Goal: Check status: Check status

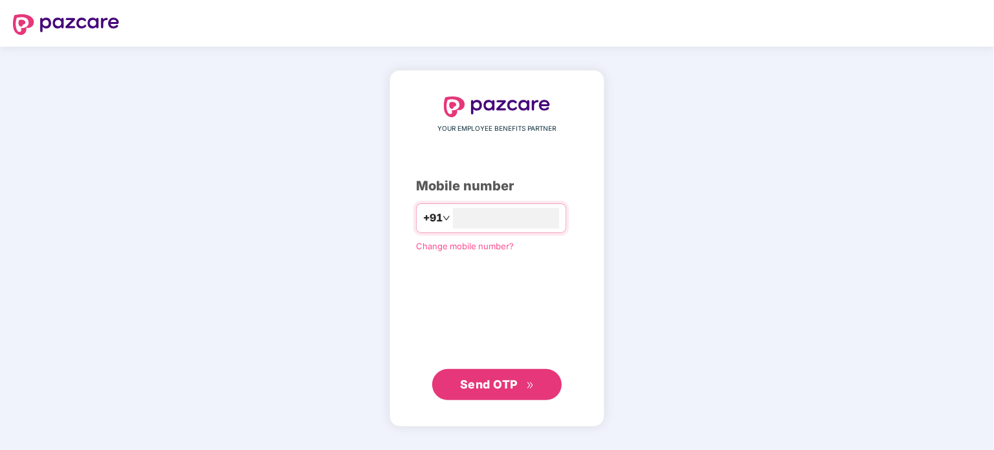
type input "**********"
click at [510, 387] on span "Send OTP" at bounding box center [489, 385] width 58 height 14
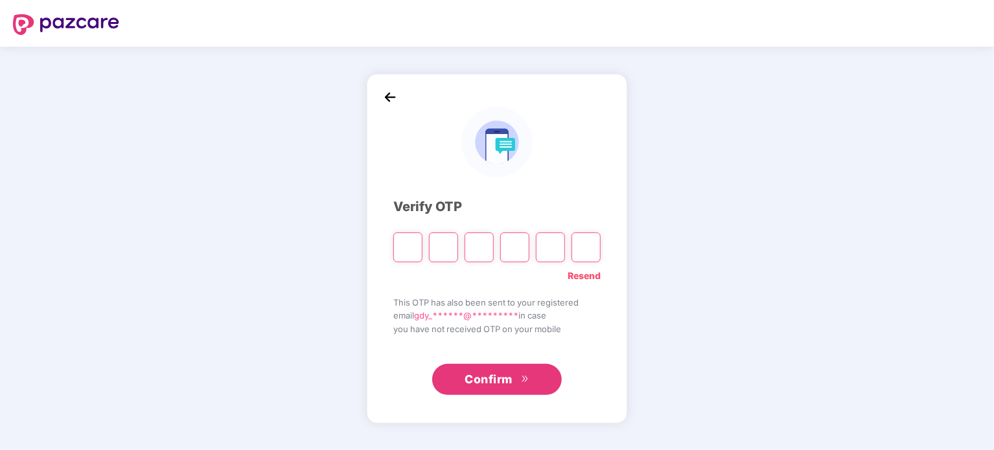
type input "*"
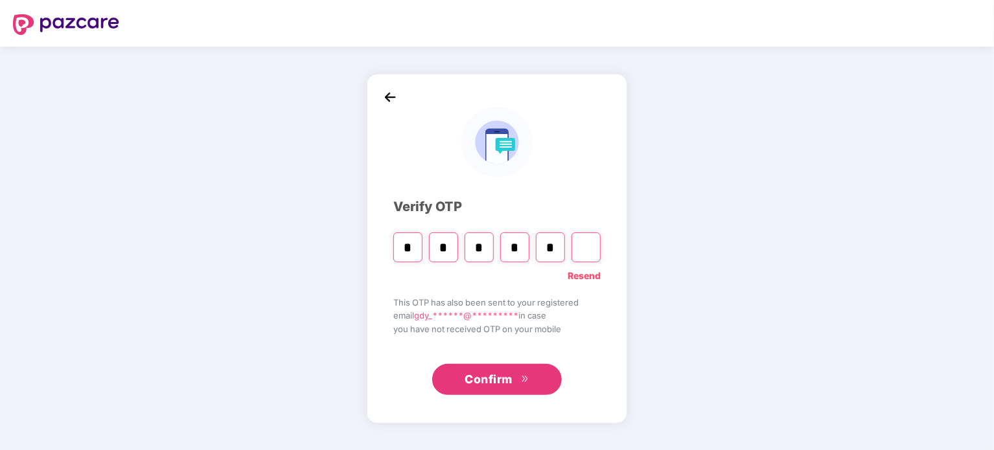
type input "*"
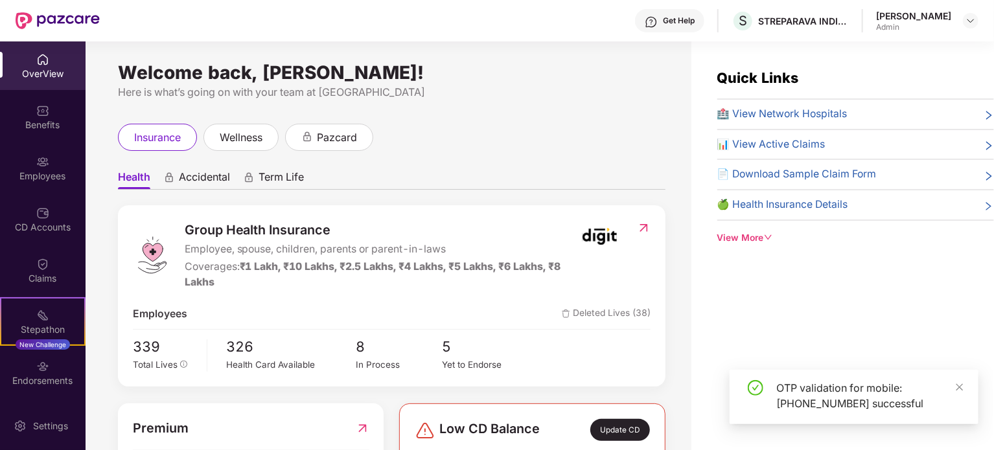
click at [953, 14] on div "[PERSON_NAME]" at bounding box center [927, 21] width 102 height 23
click at [972, 21] on img at bounding box center [970, 21] width 10 height 10
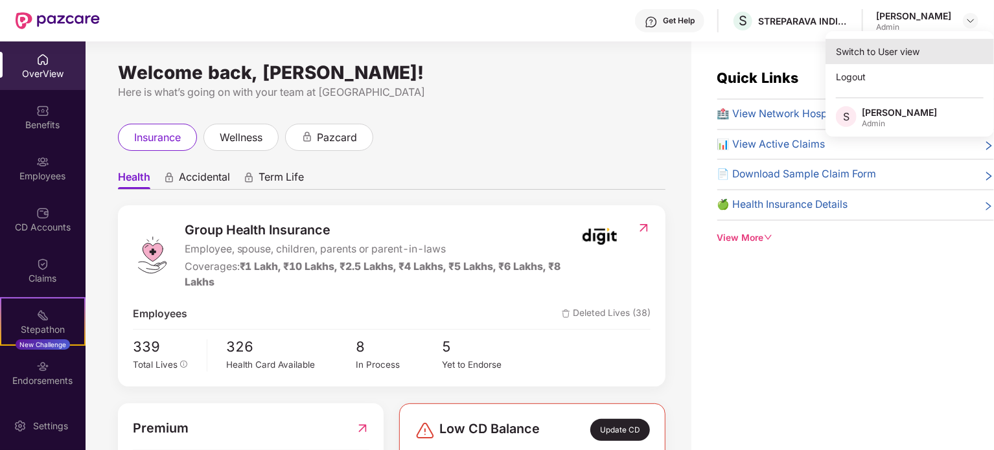
click at [929, 43] on div "Switch to User view" at bounding box center [909, 51] width 168 height 25
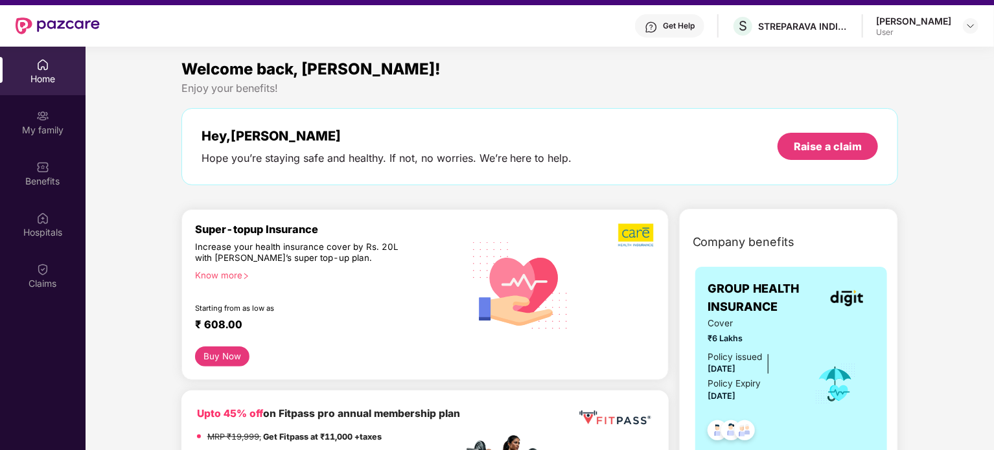
scroll to position [73, 0]
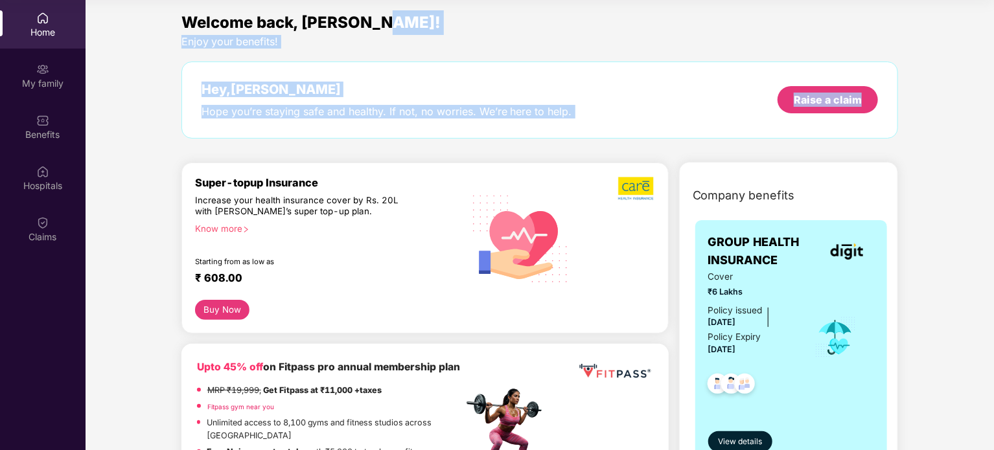
drag, startPoint x: 992, startPoint y: 33, endPoint x: 994, endPoint y: 130, distance: 97.2
click at [993, 130] on html "Get Pazcare mobile app for all your employee benefits need Download Now Get Hel…" at bounding box center [497, 152] width 994 height 450
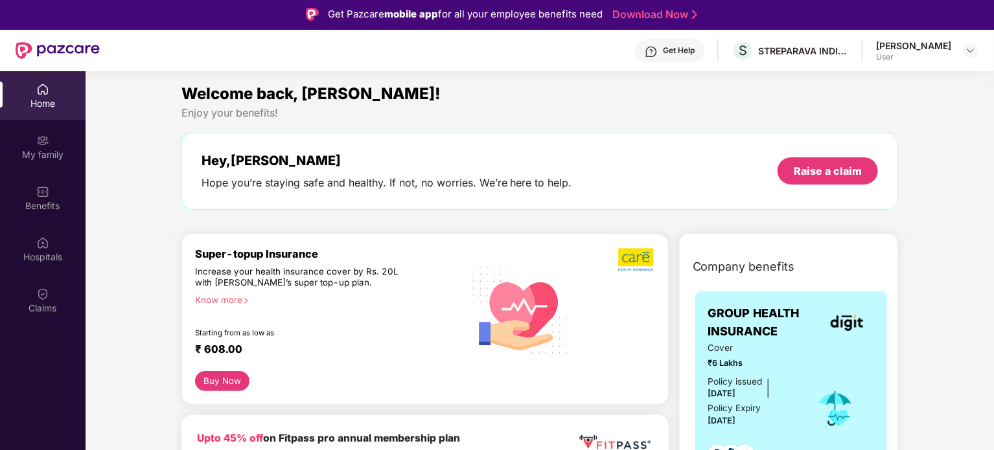
scroll to position [0, 0]
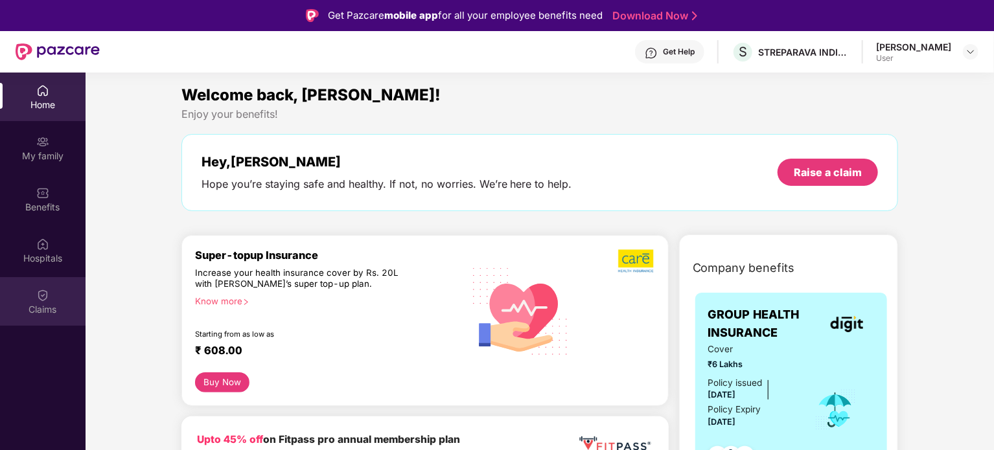
click at [30, 288] on div "Claims" at bounding box center [42, 301] width 85 height 49
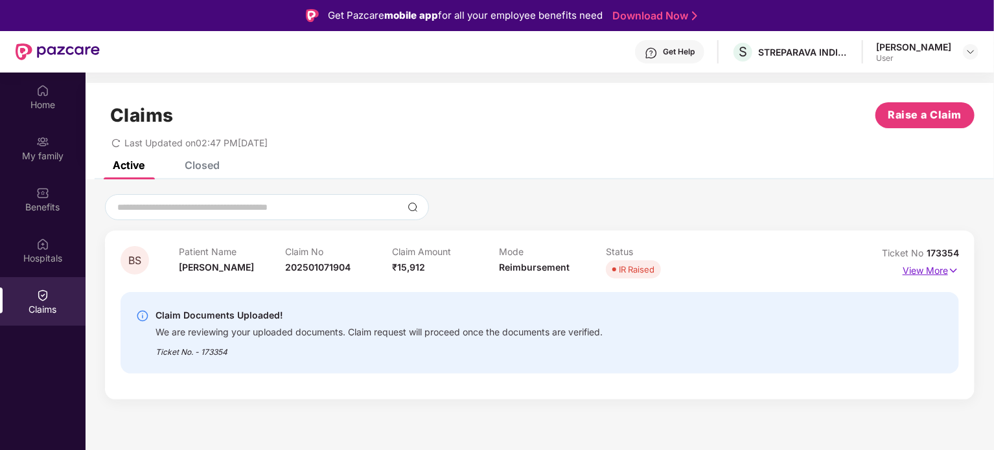
click at [948, 268] on img at bounding box center [953, 271] width 11 height 14
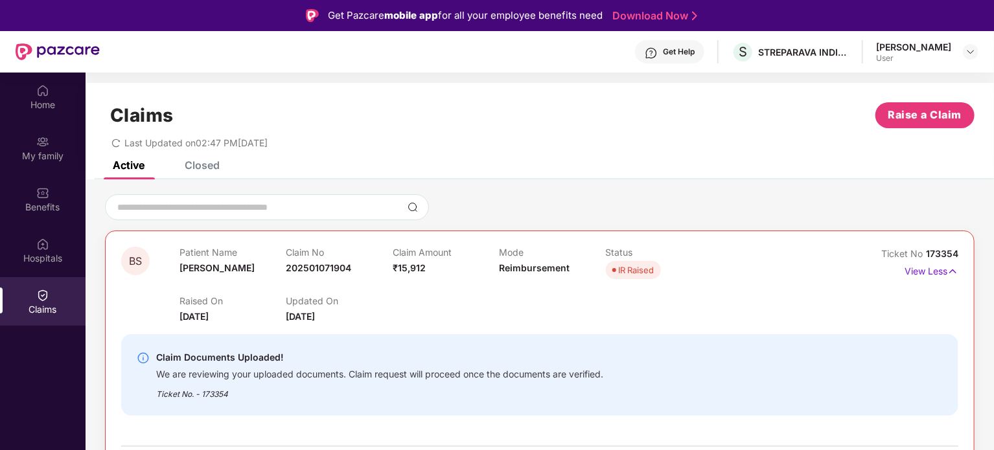
click at [990, 119] on div "Claims Raise a Claim Last Updated on 02:47 PM[DATE]" at bounding box center [539, 122] width 908 height 78
click at [215, 165] on div "Closed" at bounding box center [202, 165] width 35 height 13
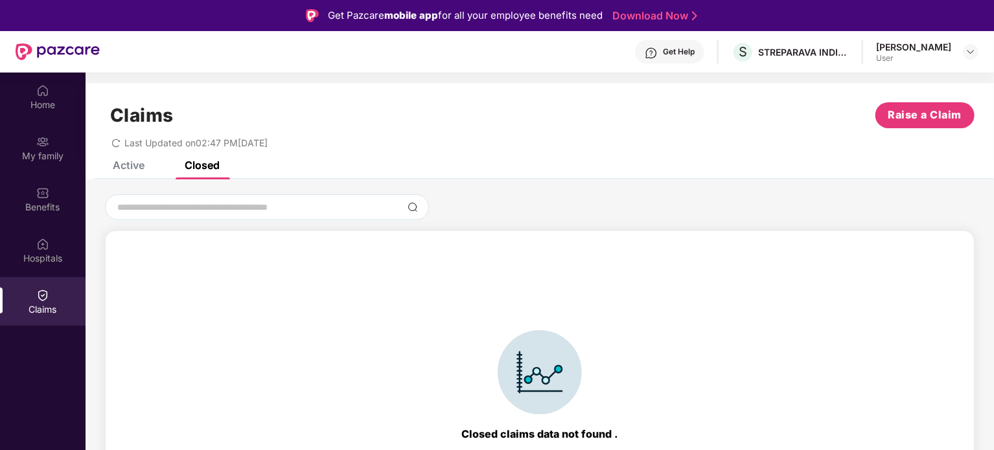
click at [148, 163] on div "Active Closed" at bounding box center [156, 165] width 126 height 28
click at [137, 163] on div "Active" at bounding box center [129, 165] width 32 height 13
